Goal: Transaction & Acquisition: Purchase product/service

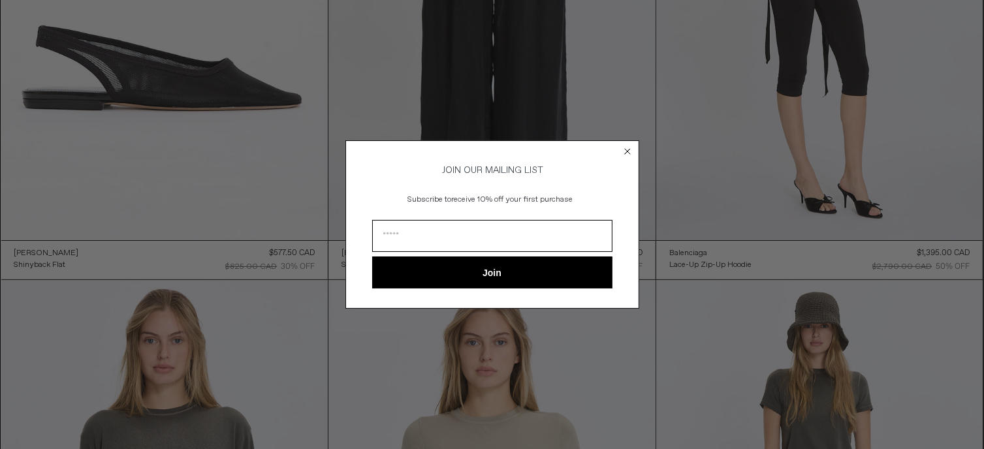
click at [623, 146] on circle "Close dialog" at bounding box center [627, 151] width 12 height 12
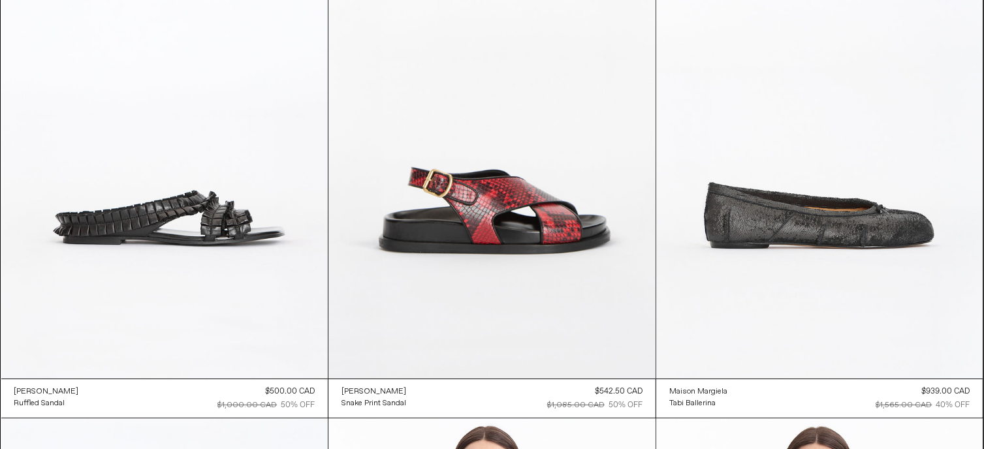
scroll to position [4988, 0]
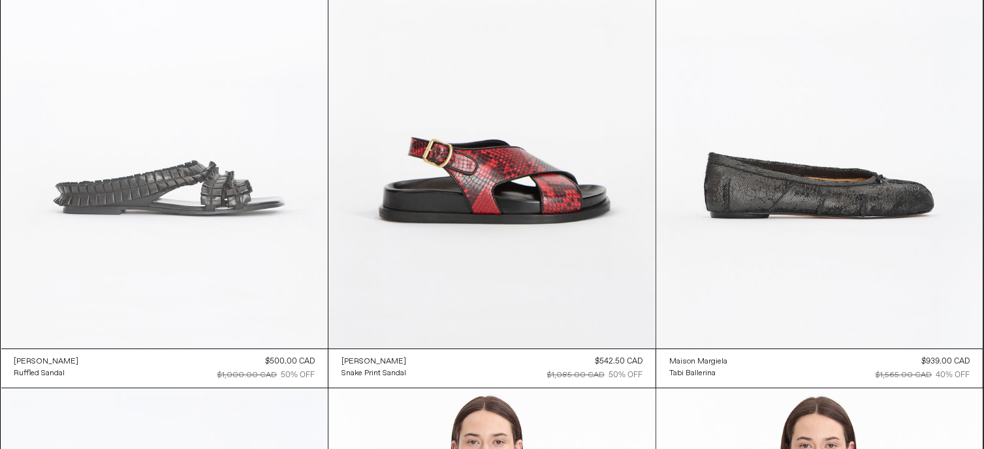
click at [209, 187] on at bounding box center [164, 103] width 327 height 490
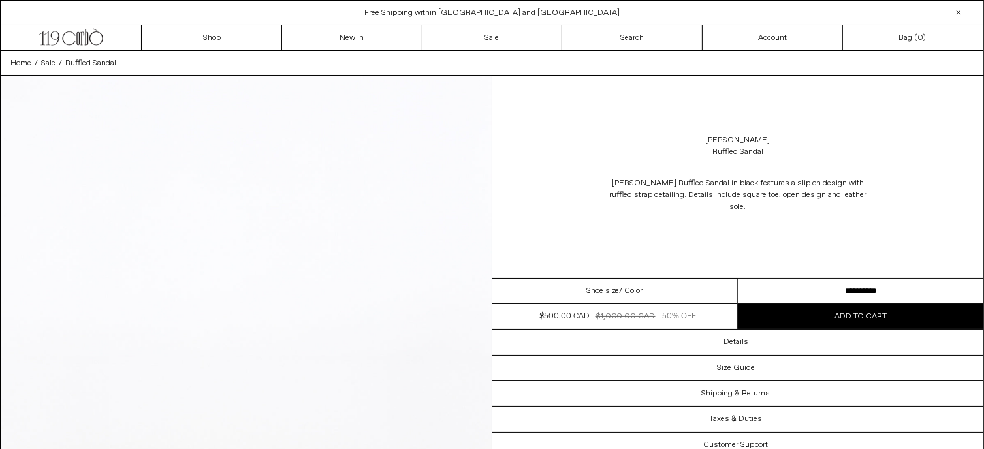
click at [794, 292] on select "**********" at bounding box center [860, 291] width 245 height 25
click at [392, 271] on img at bounding box center [246, 382] width 491 height 613
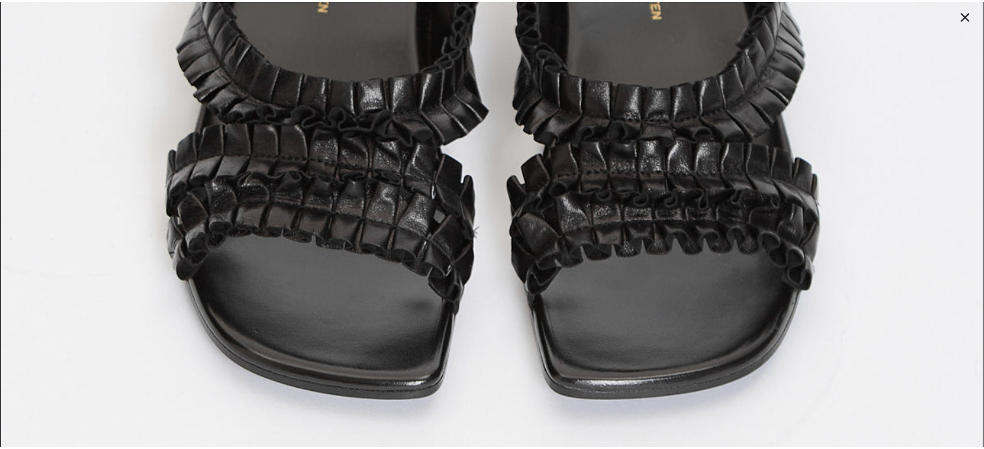
scroll to position [5697, 0]
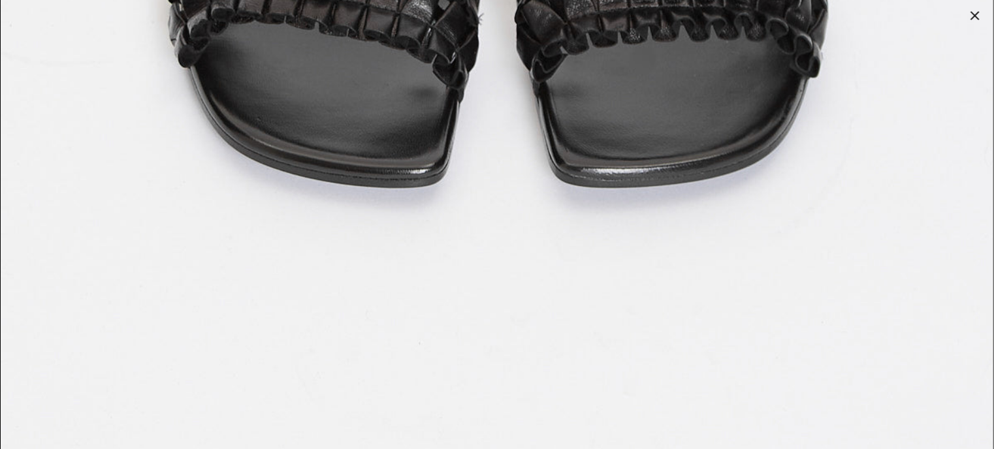
click at [973, 16] on div at bounding box center [974, 16] width 18 height 18
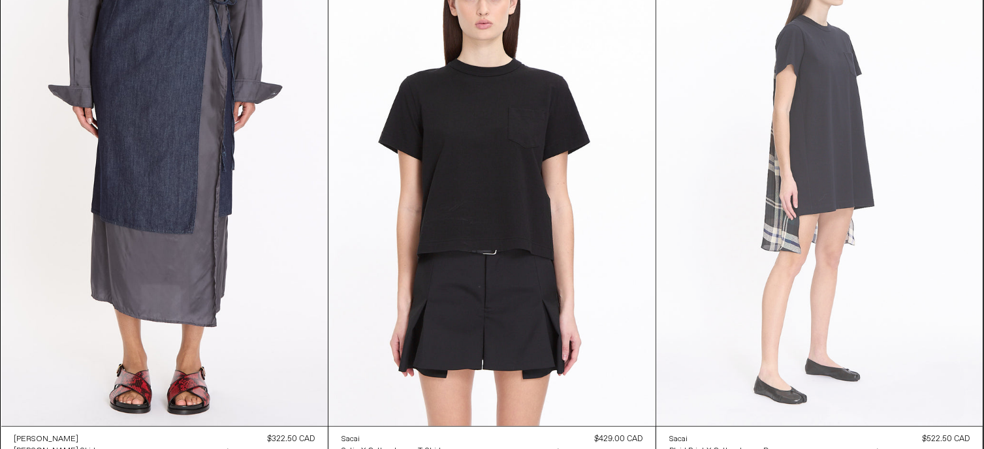
scroll to position [6620, 0]
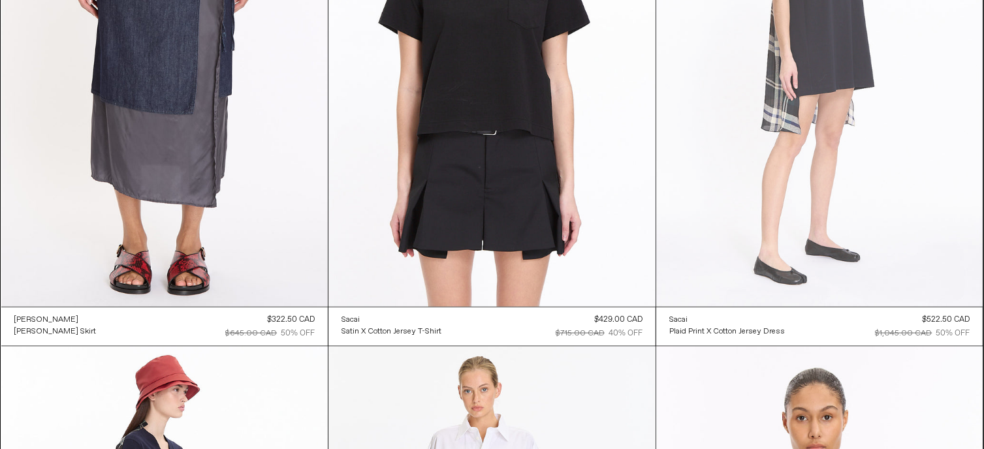
click at [834, 250] on at bounding box center [819, 62] width 327 height 490
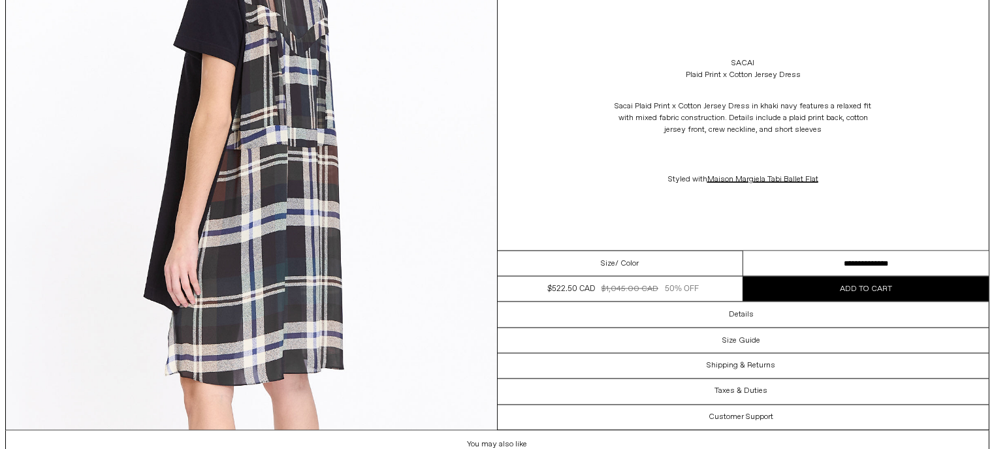
scroll to position [2078, 0]
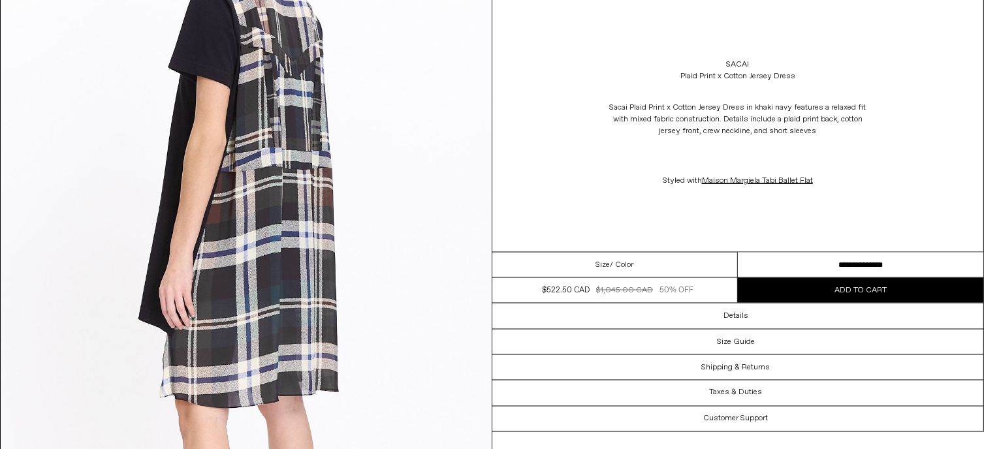
click at [845, 266] on select "**********" at bounding box center [860, 265] width 245 height 25
click at [369, 213] on img at bounding box center [246, 145] width 491 height 613
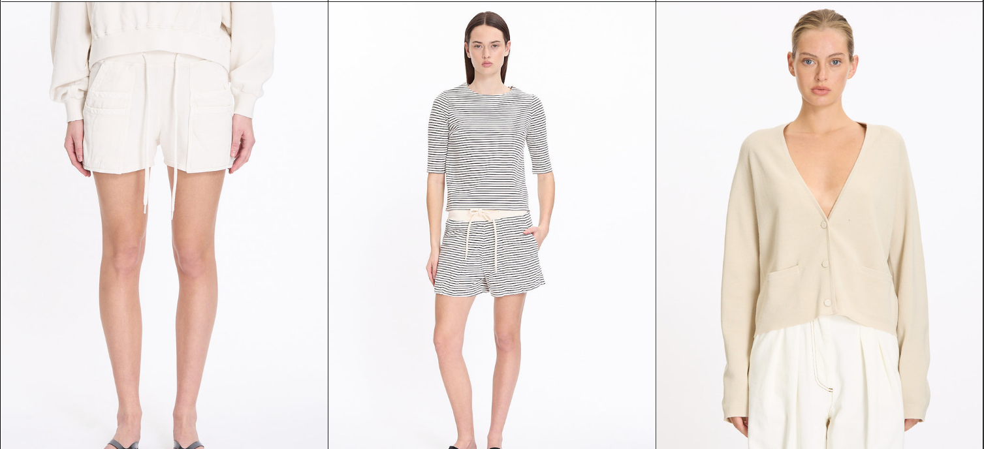
scroll to position [10276, 0]
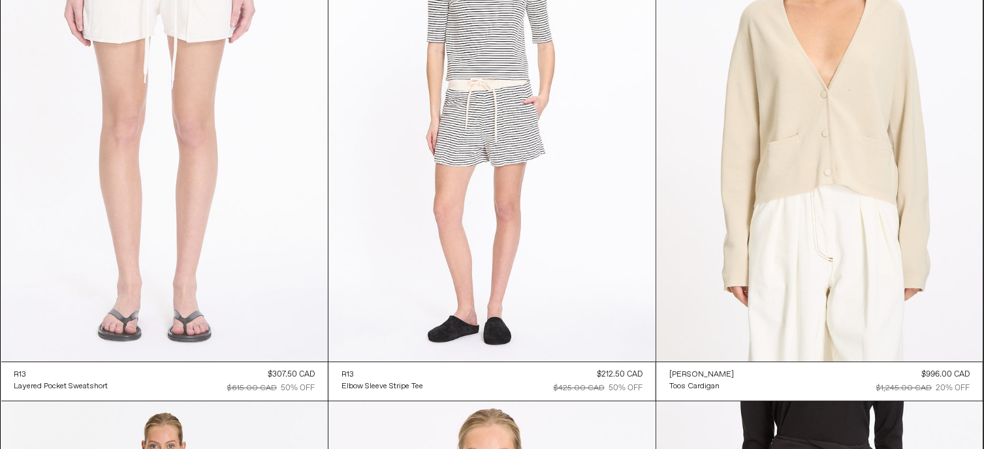
click at [172, 169] on at bounding box center [164, 116] width 327 height 490
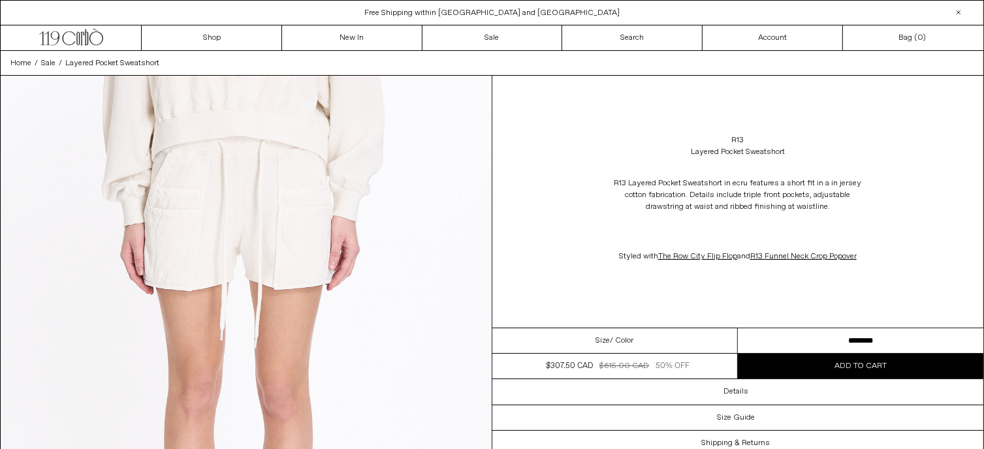
click at [785, 339] on select "**********" at bounding box center [860, 340] width 245 height 25
drag, startPoint x: 773, startPoint y: 287, endPoint x: 746, endPoint y: 276, distance: 28.7
click at [770, 285] on div "R13 Layered Pocket Sweatshort R13 Layered Pocket Sweatshort in ecru features a …" at bounding box center [738, 202] width 492 height 252
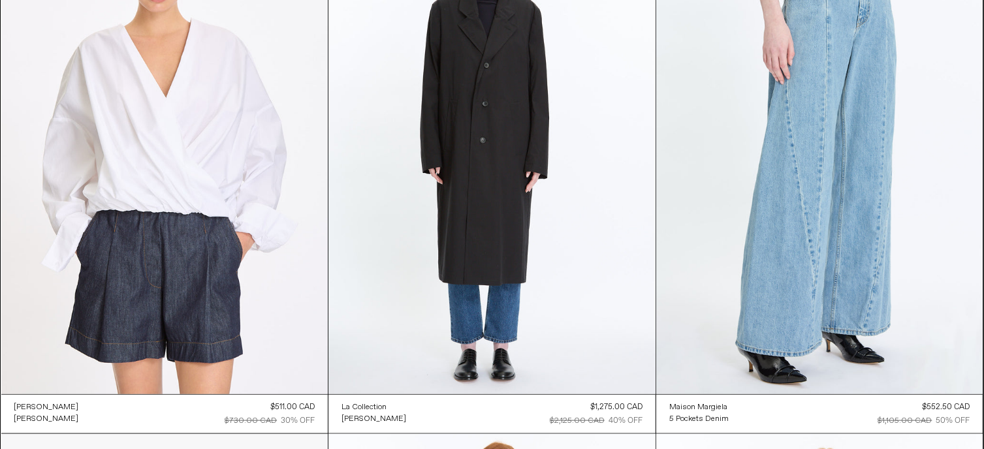
scroll to position [11319, 0]
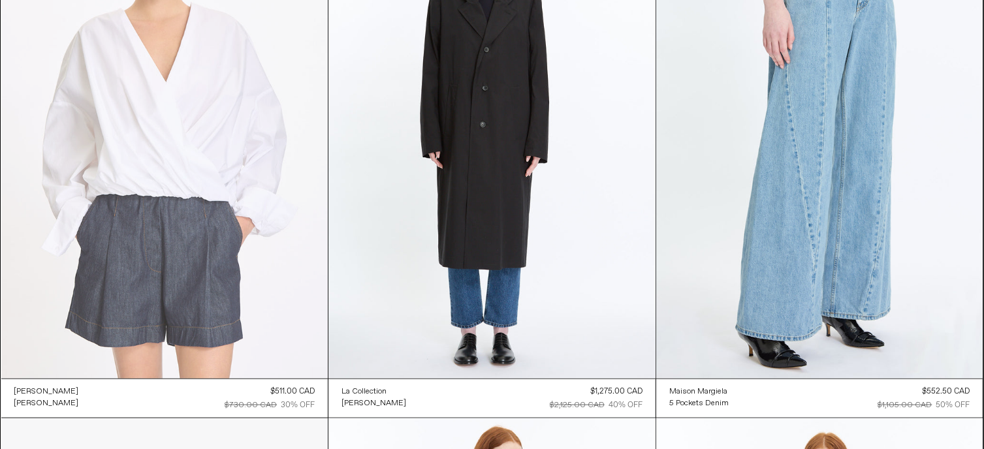
click at [227, 163] on at bounding box center [164, 133] width 327 height 490
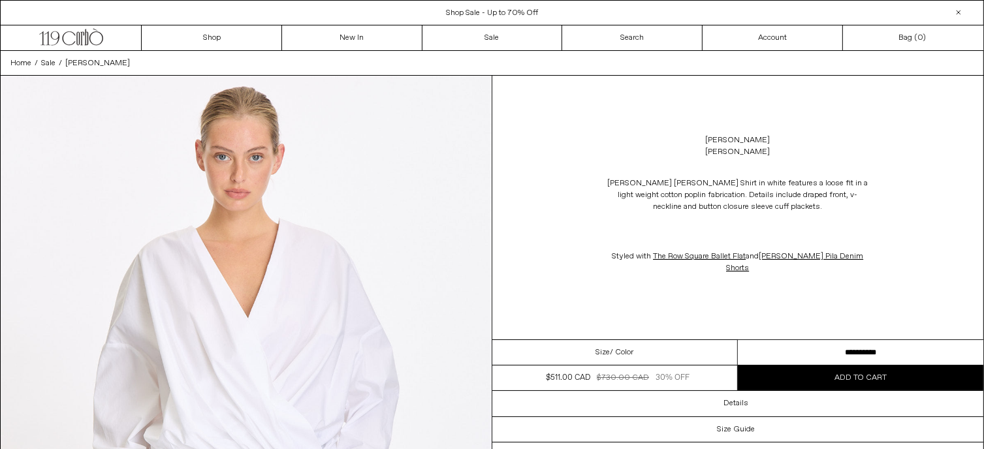
click at [864, 352] on select "**********" at bounding box center [860, 352] width 245 height 25
click at [339, 274] on img at bounding box center [246, 382] width 491 height 613
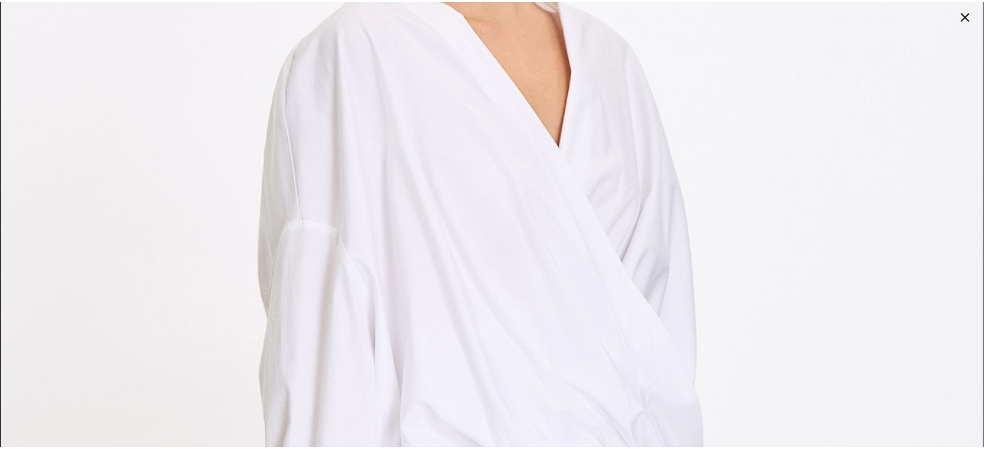
scroll to position [5679, 0]
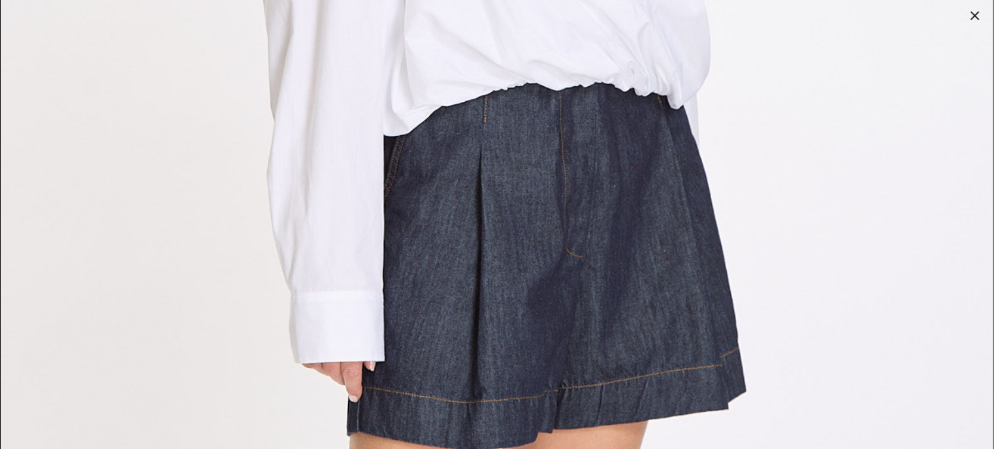
click at [977, 7] on div at bounding box center [974, 16] width 18 height 18
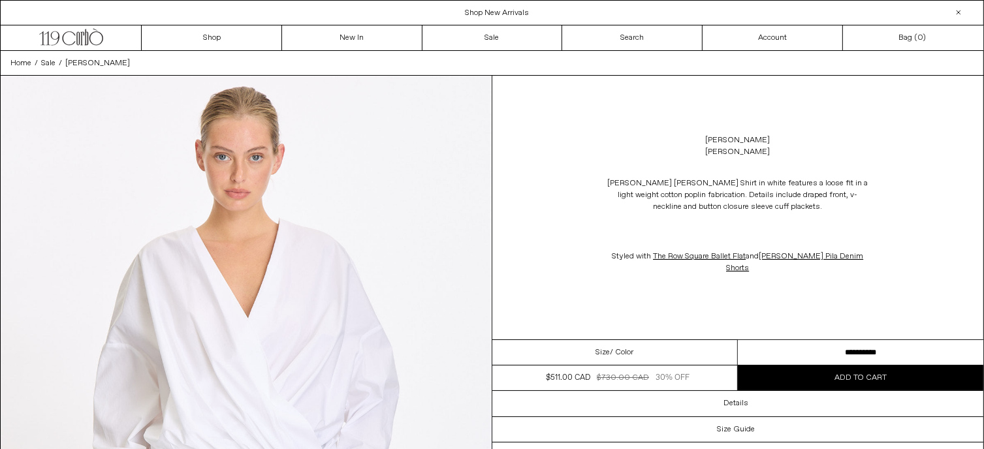
scroll to position [57, 0]
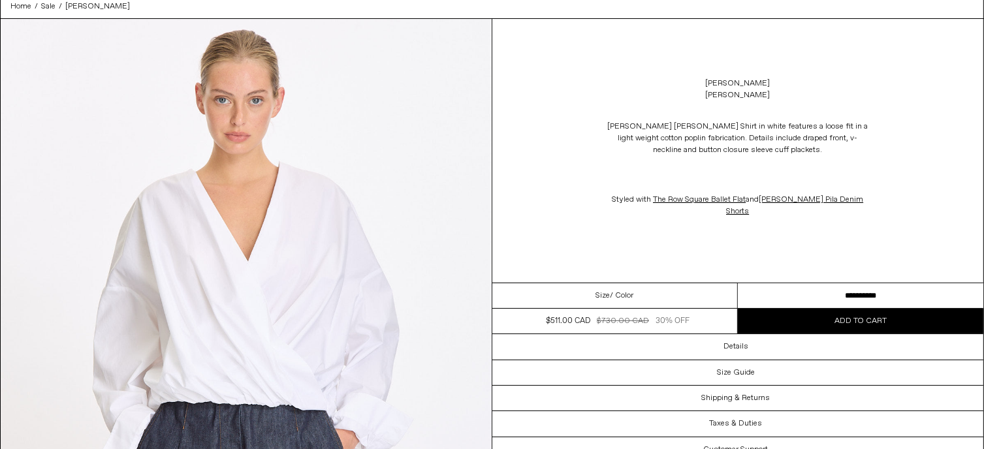
click at [876, 291] on select "**********" at bounding box center [860, 295] width 245 height 25
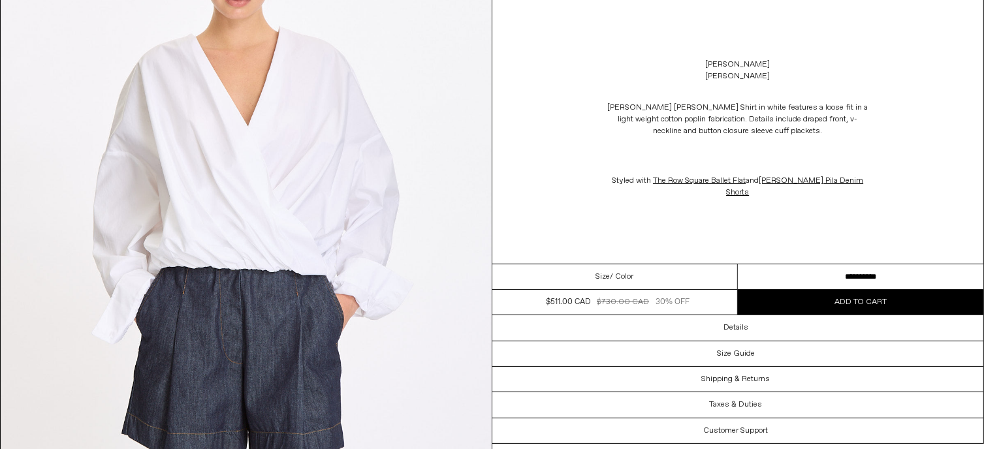
scroll to position [266, 0]
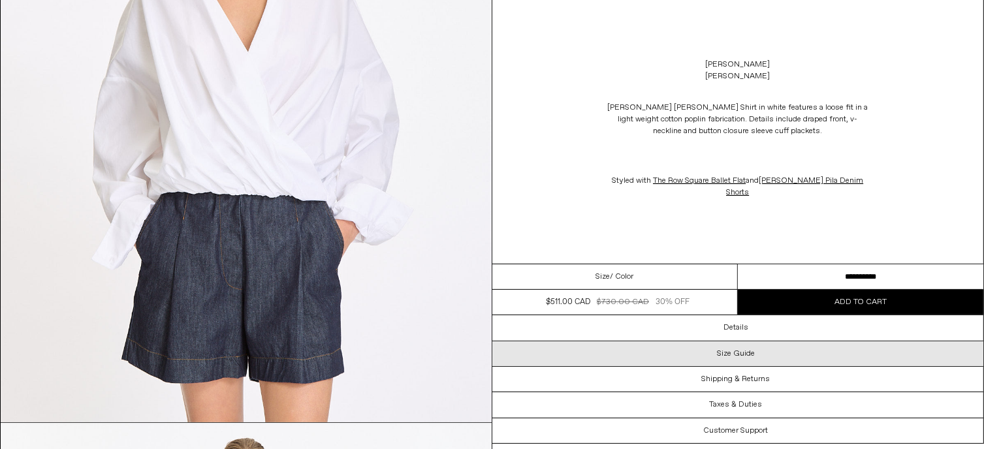
click at [731, 350] on h3 "Size Guide" at bounding box center [736, 353] width 38 height 9
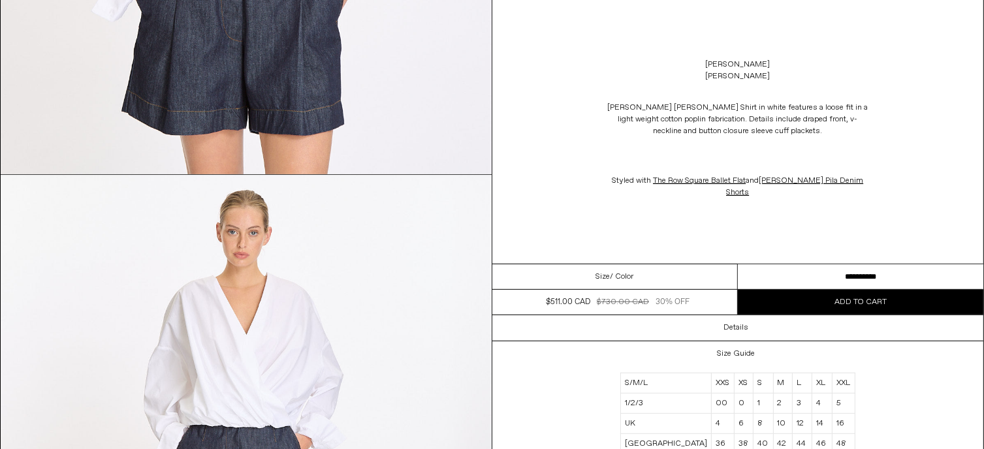
scroll to position [574, 0]
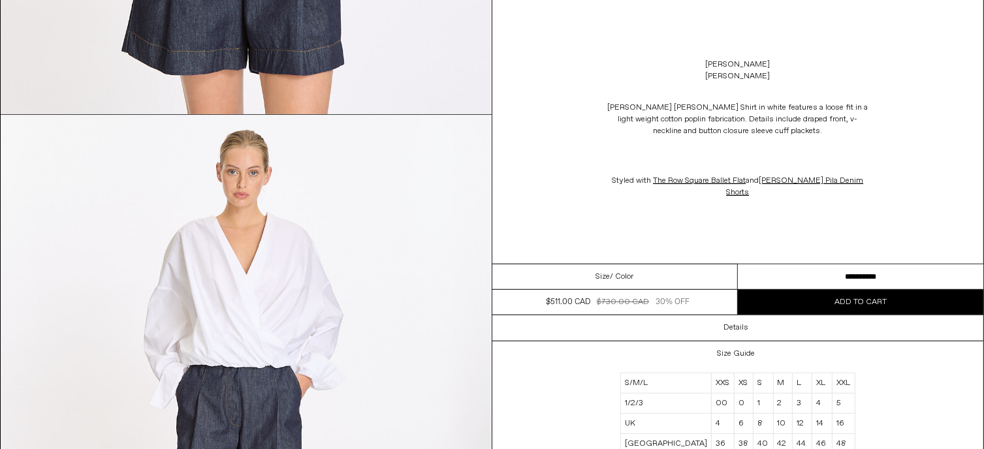
click at [888, 396] on div "Size Guide S/M/L XXS XS S M L XL XXL 1/2/3 00 0 1 2 3 4 5 UK 4 6 8 10 12 14 16 …" at bounding box center [738, 444] width 492 height 206
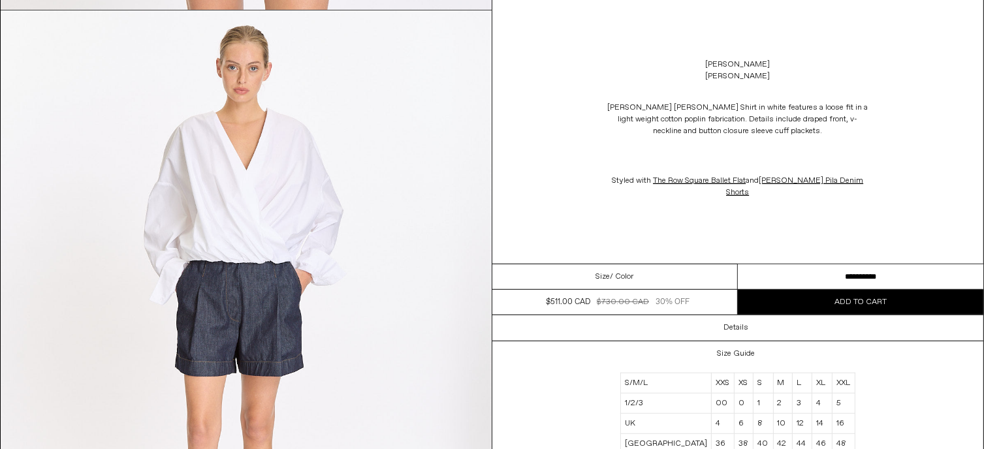
scroll to position [705, 0]
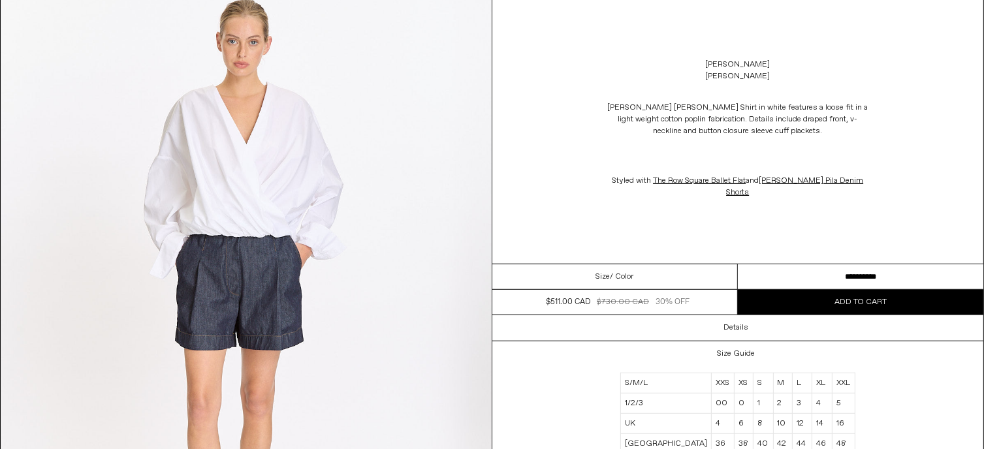
click at [753, 445] on td "40" at bounding box center [763, 443] width 20 height 20
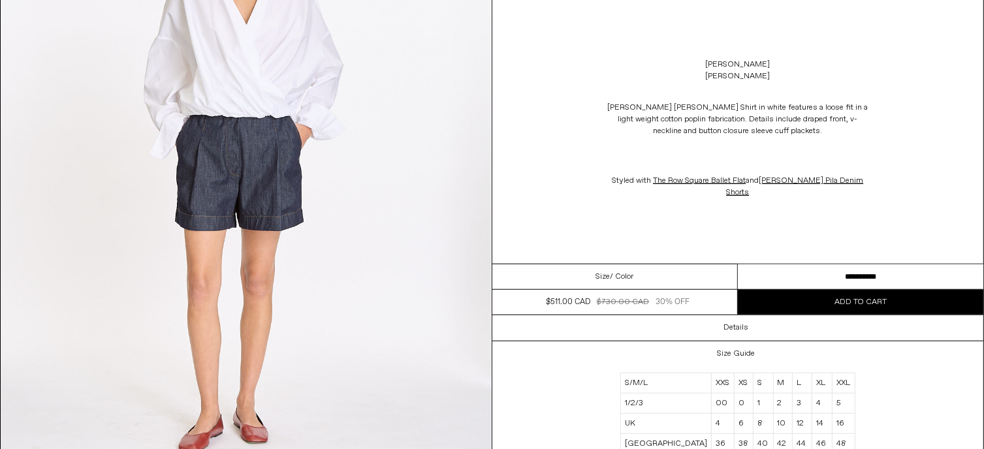
scroll to position [849, 0]
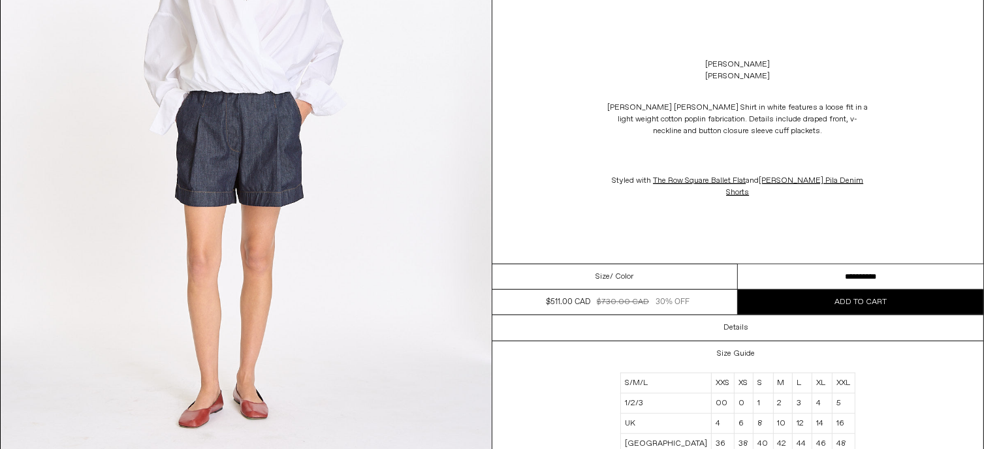
click at [874, 387] on div "Size Guide S/M/L XXS XS S M L XL XXL 1/2/3 00 0 1 2 3 4 5 UK 4 6 8 10 12 14 16 …" at bounding box center [738, 444] width 492 height 206
click at [877, 387] on div "Size Guide S/M/L XXS XS S M L XL XXL 1/2/3 00 0 1 2 3 4 5 UK 4 6 8 10 12 14 16 …" at bounding box center [738, 444] width 492 height 206
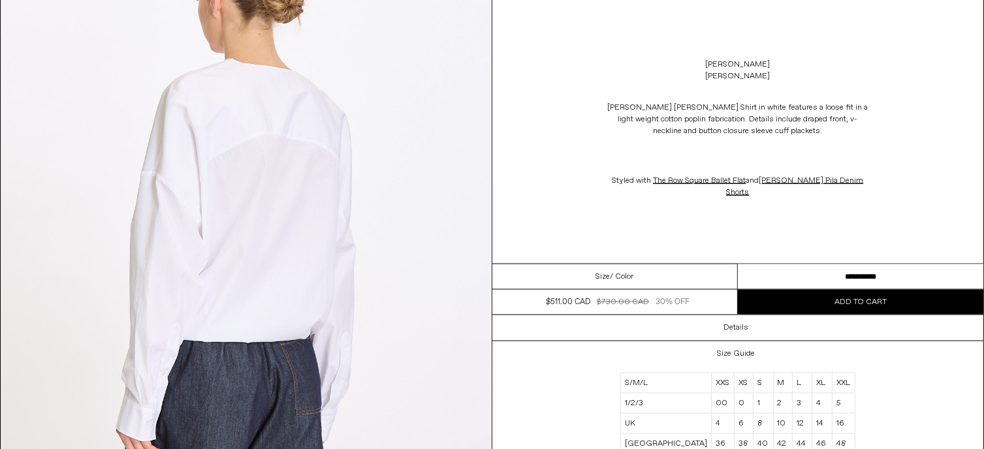
scroll to position [1953, 0]
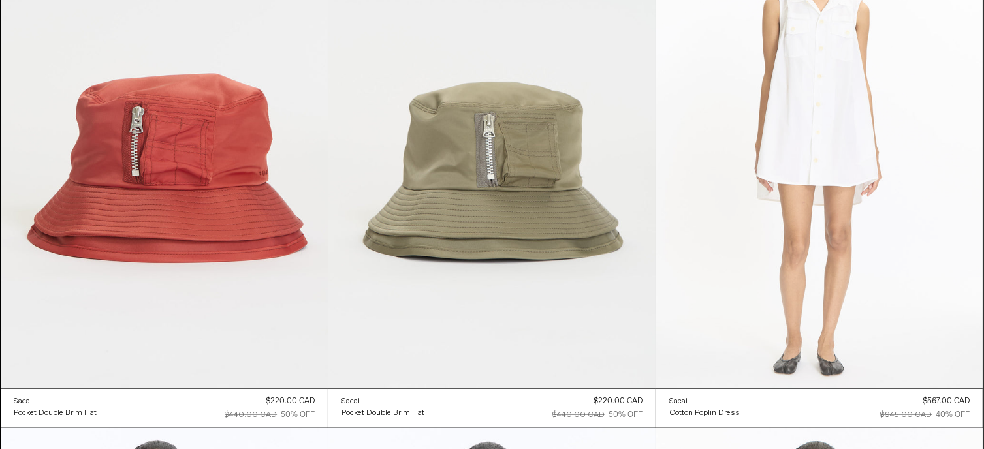
scroll to position [16187, 0]
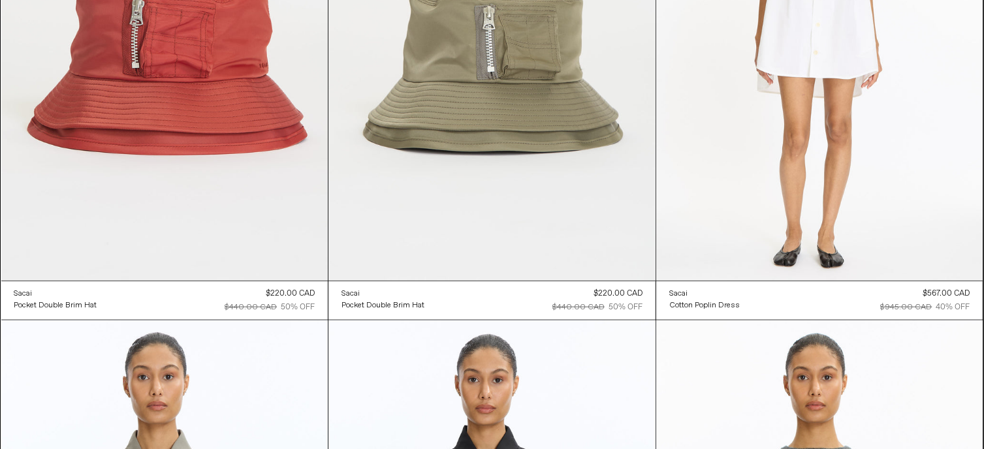
click at [851, 306] on div "Sacai Cotton Poplin Dress Regular price $567.00 CAD $945.00 CAD 40% OFF Sold ou…" at bounding box center [819, 300] width 327 height 39
click at [709, 304] on div "Cotton Poplin Dress" at bounding box center [704, 305] width 70 height 11
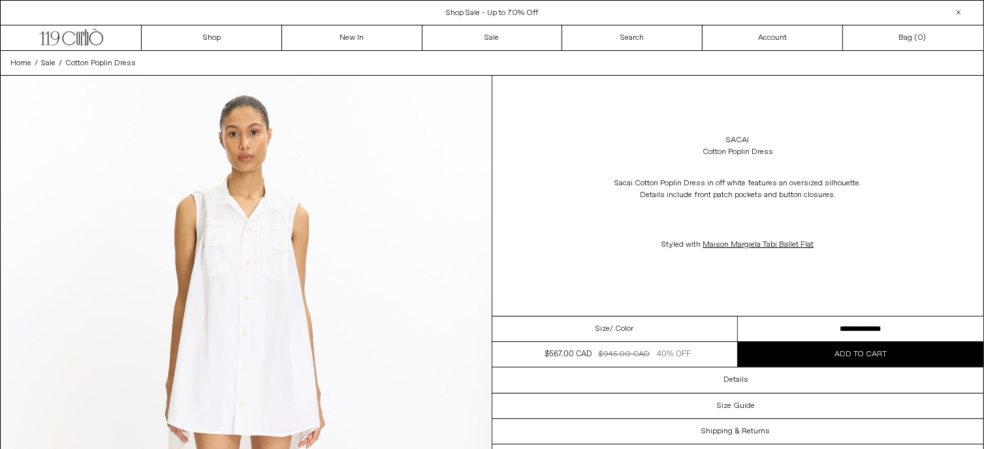
click at [853, 328] on select "**********" at bounding box center [860, 329] width 245 height 25
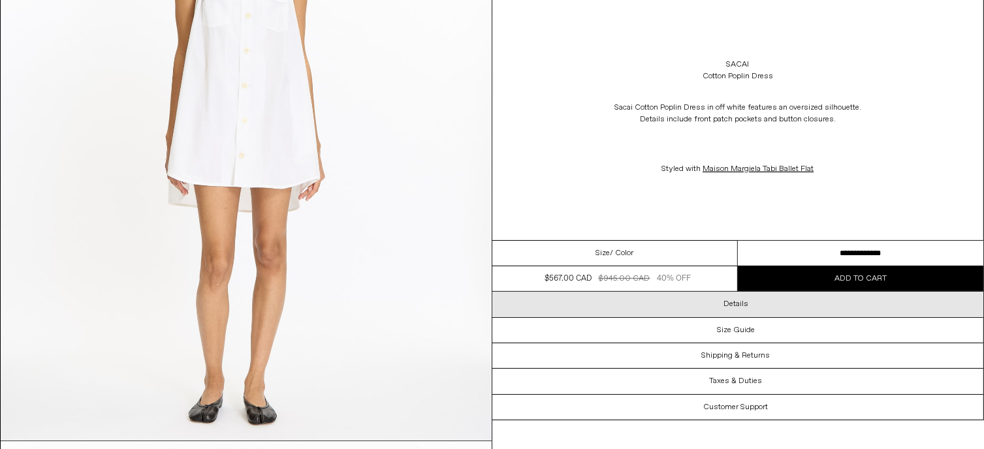
scroll to position [261, 0]
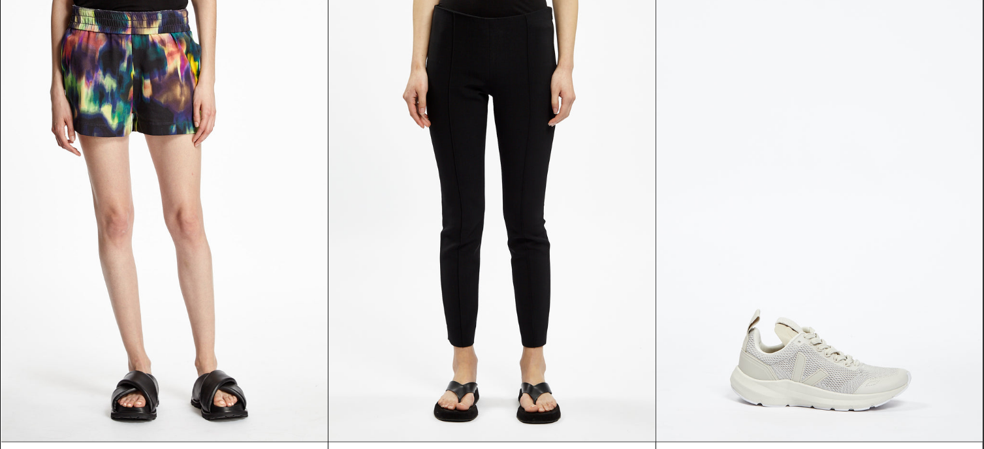
scroll to position [46862, 0]
